Goal: Transaction & Acquisition: Purchase product/service

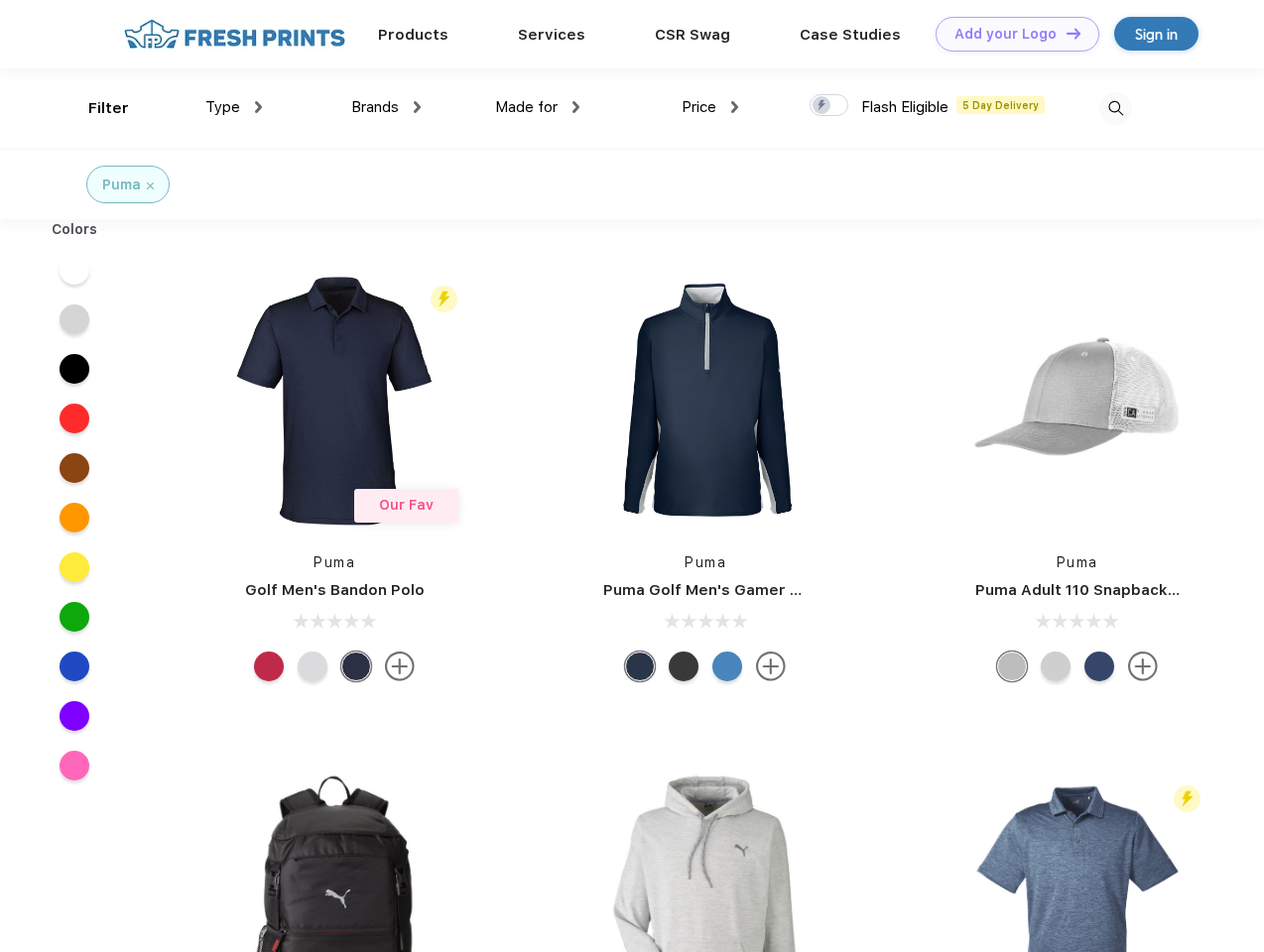
scroll to position [1, 0]
click at [1010, 34] on link "Add your Logo Design Tool" at bounding box center [1017, 34] width 164 height 35
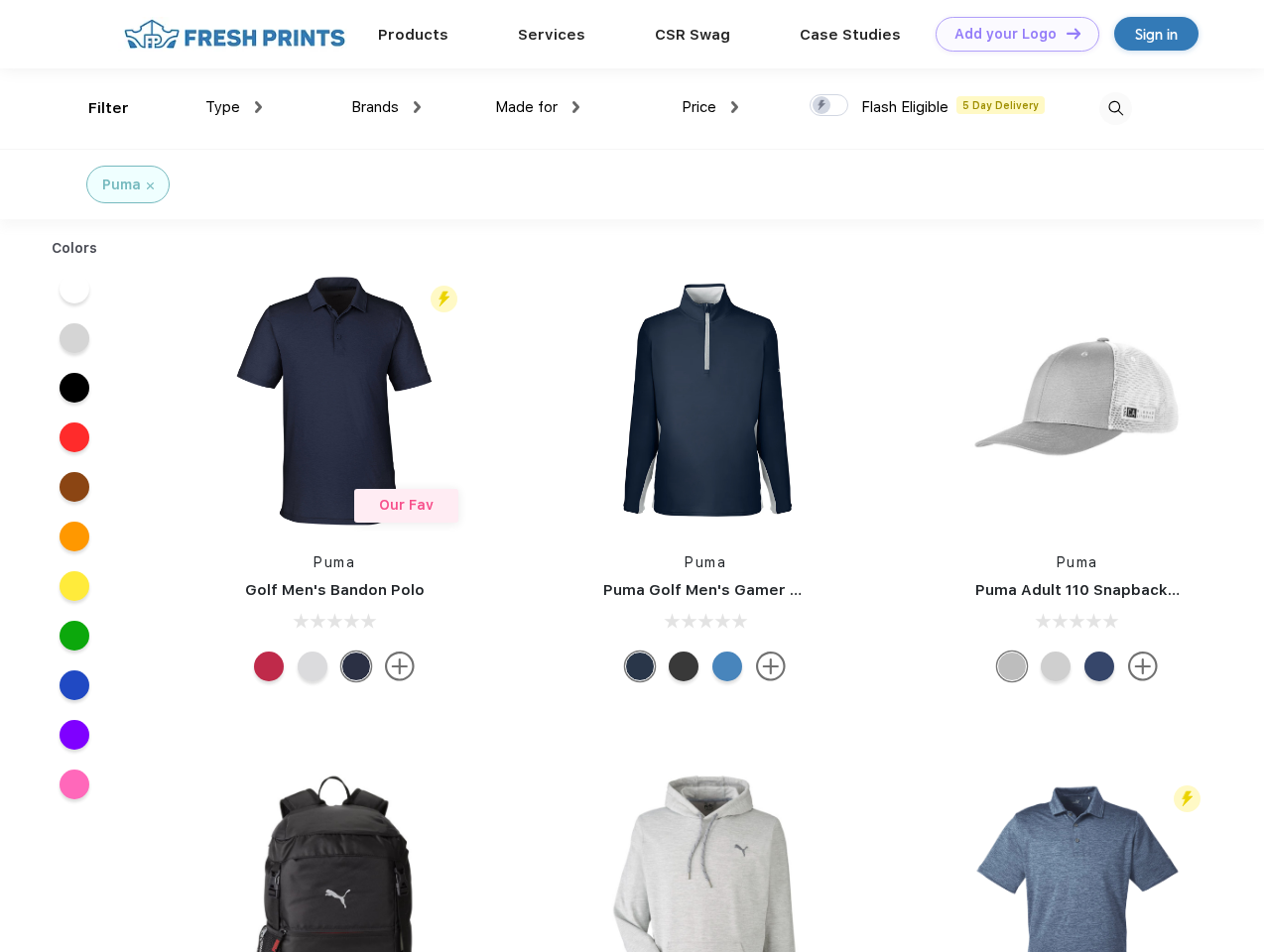
click at [0, 0] on div "Design Tool" at bounding box center [0, 0] width 0 height 0
click at [1064, 33] on link "Add your Logo Design Tool" at bounding box center [1017, 34] width 164 height 35
click at [95, 108] on div "Filter" at bounding box center [108, 108] width 41 height 23
click at [234, 107] on span "Type" at bounding box center [223, 107] width 35 height 18
click at [386, 107] on span "Brands" at bounding box center [376, 107] width 48 height 18
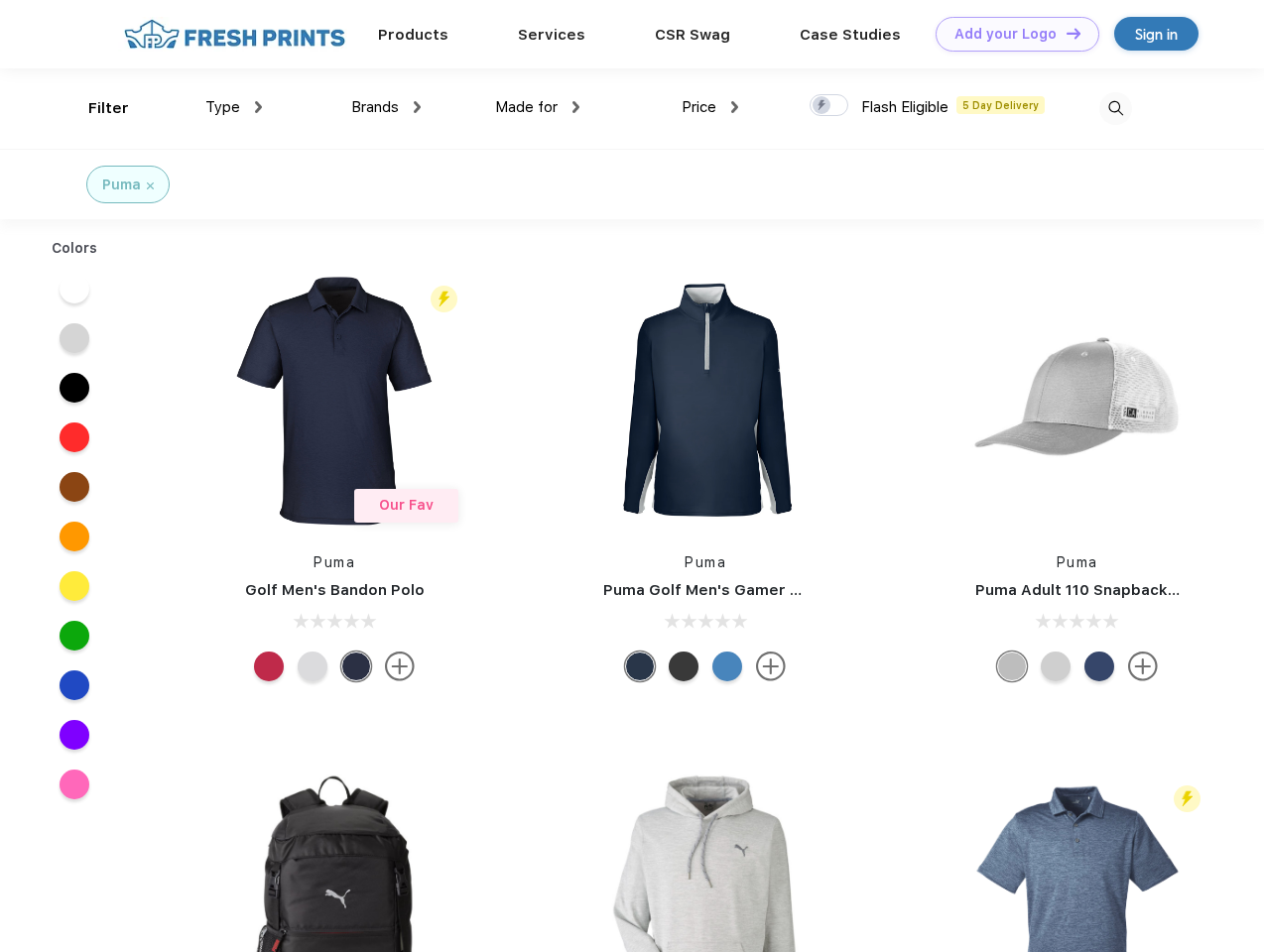
click at [538, 107] on span "Made for" at bounding box center [526, 107] width 63 height 18
click at [710, 107] on span "Price" at bounding box center [698, 107] width 35 height 18
click at [829, 106] on div at bounding box center [828, 105] width 39 height 22
click at [822, 106] on input "checkbox" at bounding box center [815, 99] width 13 height 13
click at [1115, 108] on img at bounding box center [1115, 108] width 33 height 33
